Goal: Find contact information: Find contact information

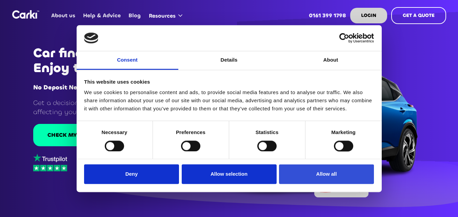
click at [303, 179] on button "Allow all" at bounding box center [326, 175] width 95 height 20
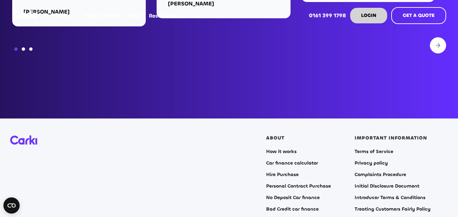
scroll to position [2747, 0]
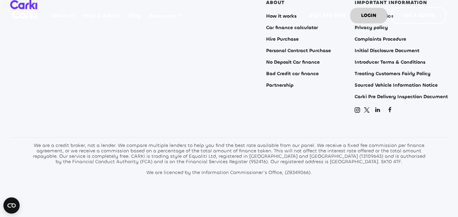
click at [388, 106] on img at bounding box center [390, 110] width 8 height 8
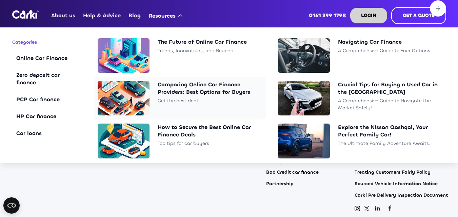
scroll to position [2645, 0]
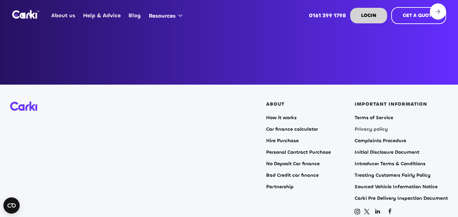
click at [372, 127] on link "Privacy policy" at bounding box center [371, 129] width 33 height 5
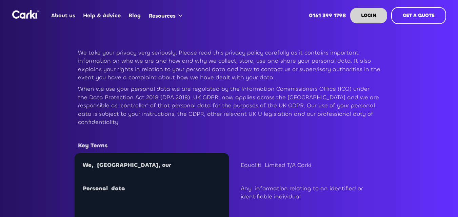
scroll to position [1707, 0]
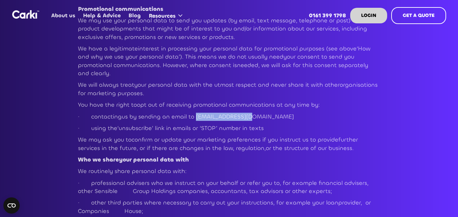
drag, startPoint x: 195, startPoint y: 107, endPoint x: 244, endPoint y: 106, distance: 49.2
click at [244, 113] on p "· contactingus by sending an email to [EMAIL_ADDRESS][DOMAIN_NAME]" at bounding box center [229, 117] width 302 height 8
copy p "[EMAIL_ADDRESS][DOMAIN_NAME]"
